Goal: Find specific page/section: Find specific page/section

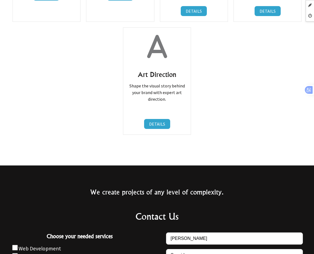
scroll to position [559, 0]
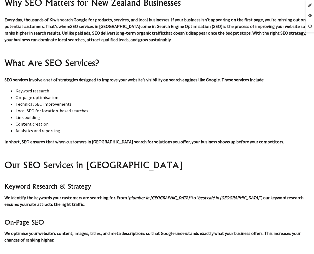
scroll to position [1164, 0]
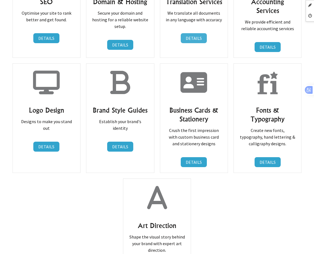
scroll to position [365, 0]
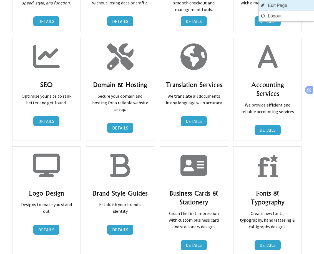
click at [285, 3] on link "Edit Page" at bounding box center [285, 5] width 55 height 11
